Goal: Find contact information: Find contact information

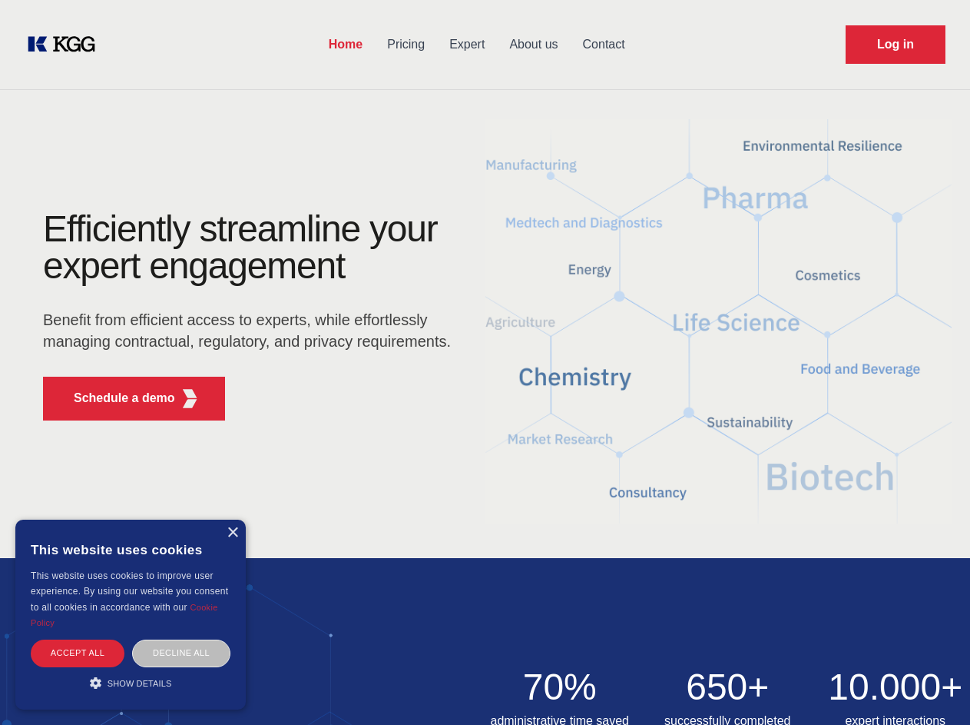
click at [485, 362] on div "Efficiently streamline your expert engagement Benefit from efficient access to …" at bounding box center [251, 322] width 467 height 222
click at [115, 398] on p "Schedule a demo" at bounding box center [124, 398] width 101 height 18
click at [232, 532] on div "× This website uses cookies This website uses cookies to improve user experienc…" at bounding box center [130, 614] width 231 height 190
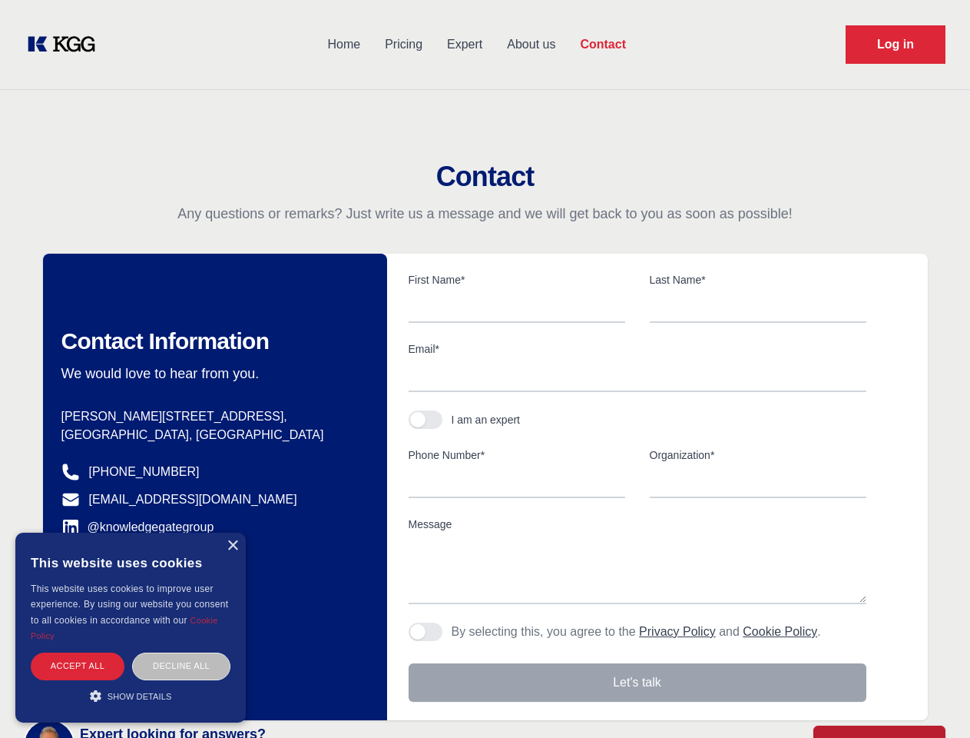
click at [78, 652] on div "Accept all" at bounding box center [78, 665] width 94 height 27
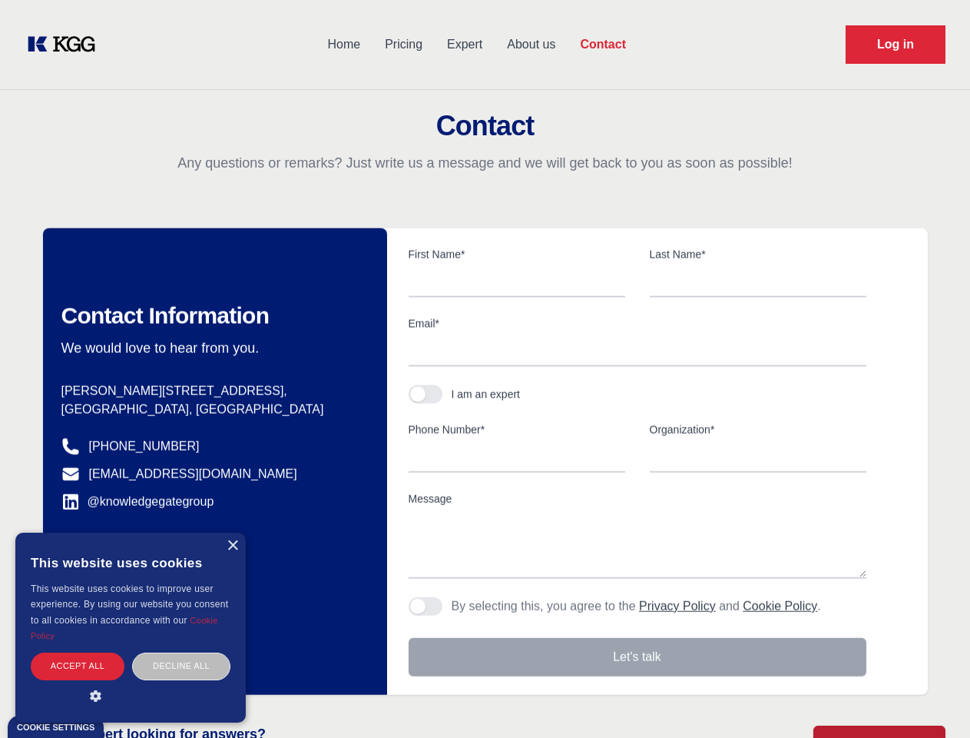
click at [181, 652] on div "Decline all" at bounding box center [181, 665] width 98 height 27
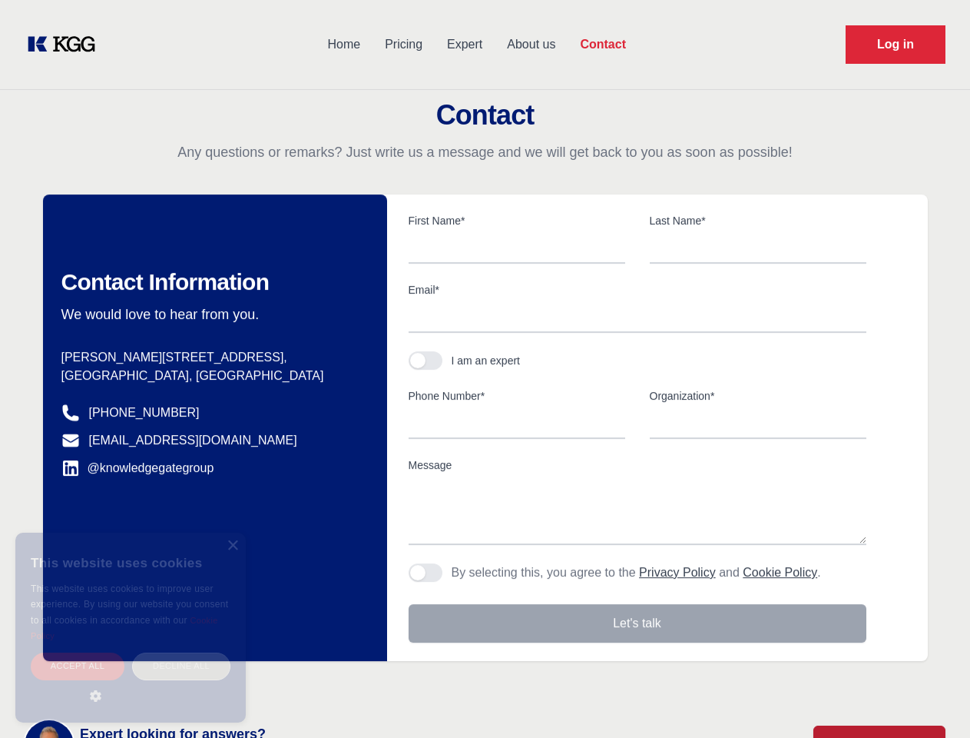
click at [131, 682] on main "Contact Any questions or remarks? Just write us a message and we will get back …" at bounding box center [485, 400] width 970 height 800
